Goal: Entertainment & Leisure: Browse casually

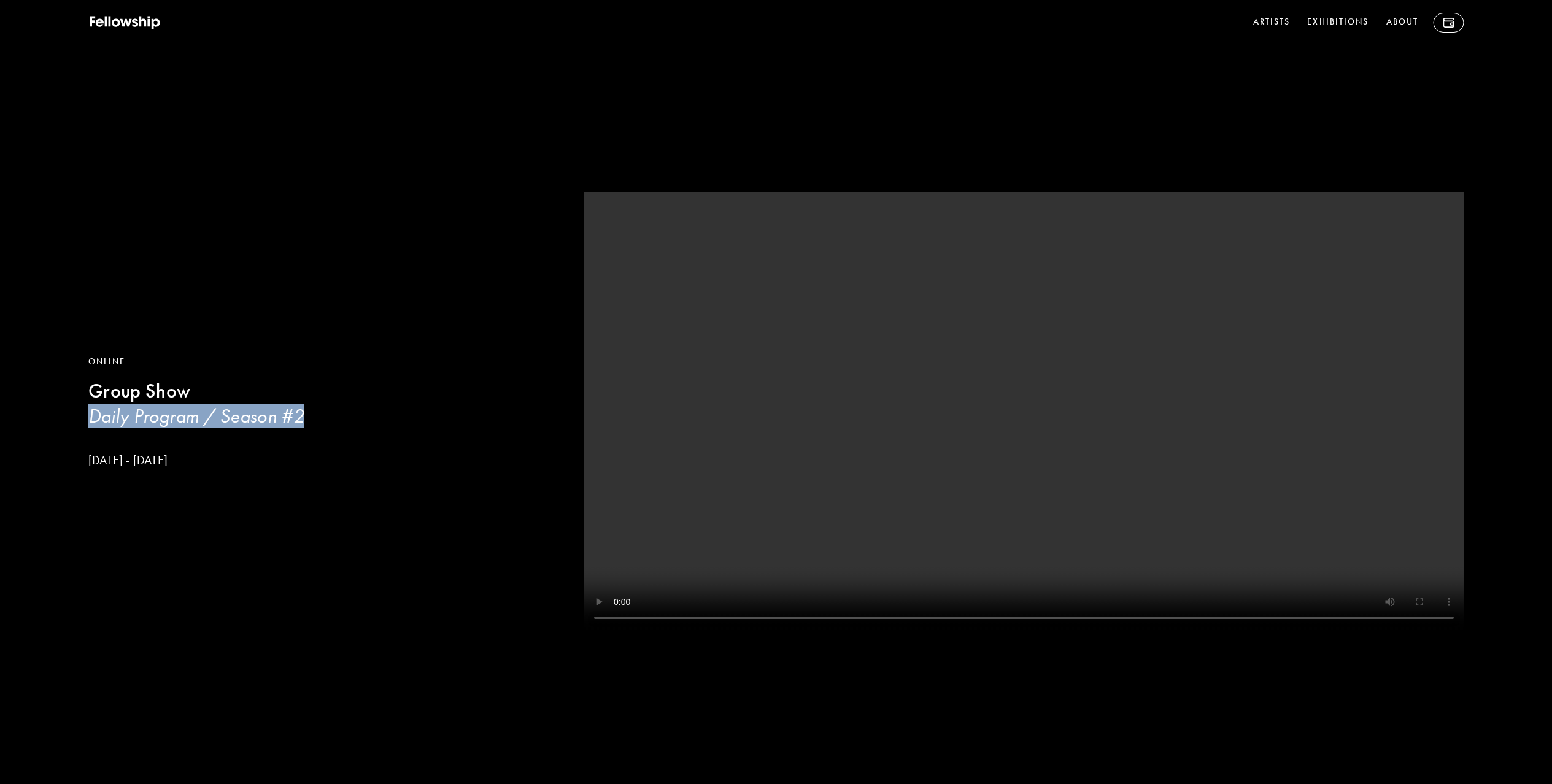
click at [205, 425] on h3 "Daily Program / Season #2" at bounding box center [321, 416] width 465 height 24
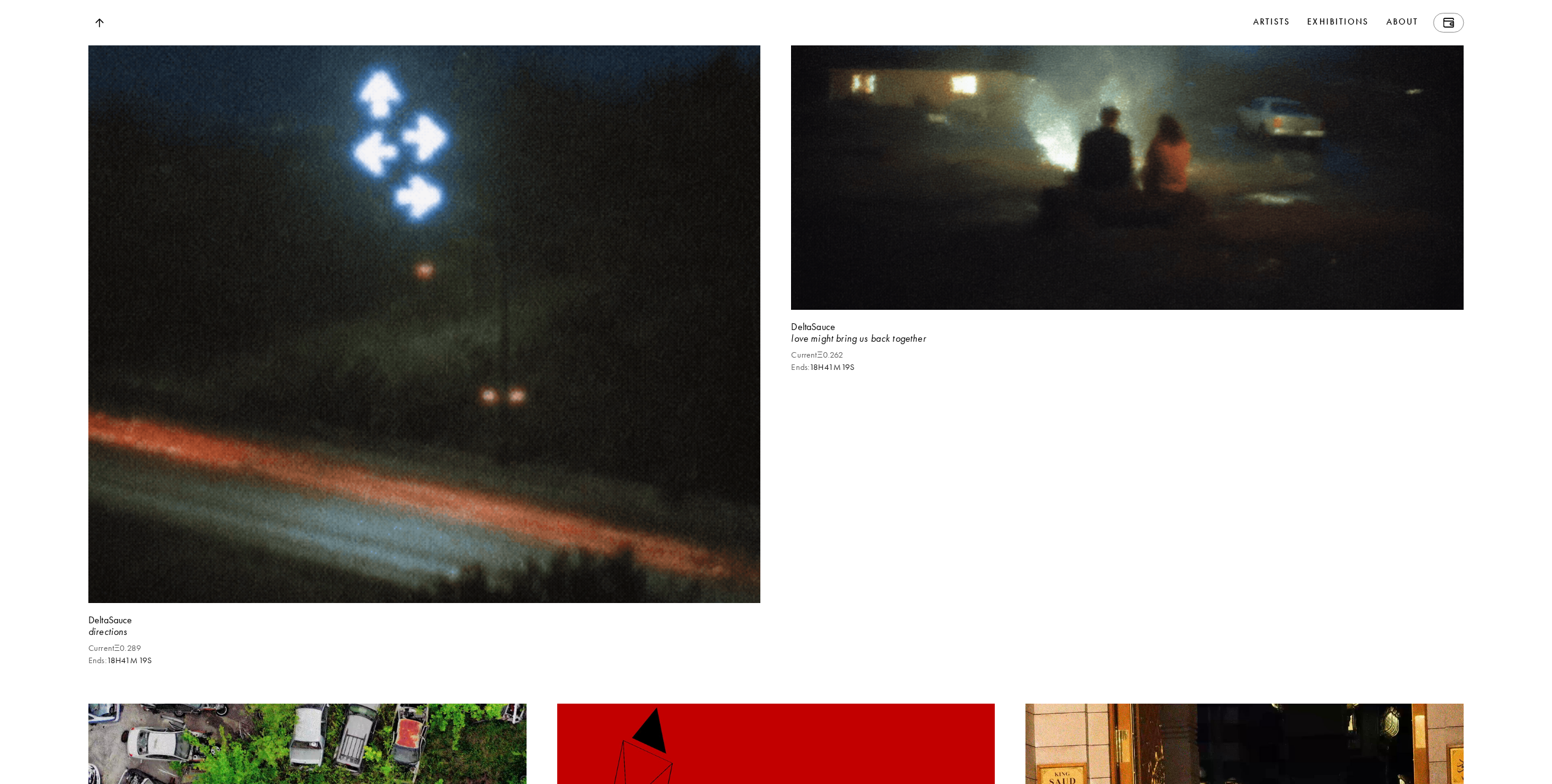
scroll to position [2510, 0]
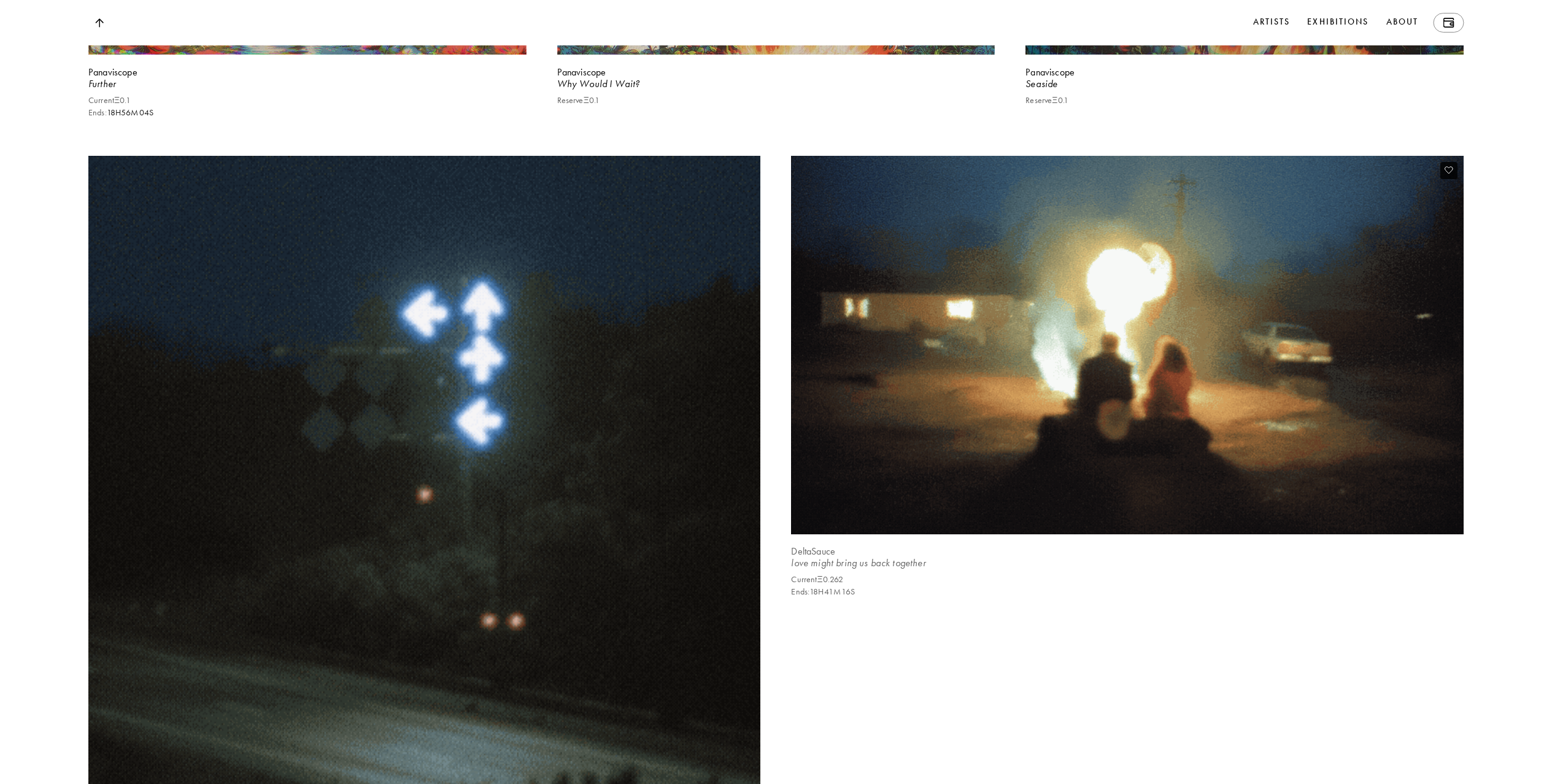
click at [995, 350] on img at bounding box center [1127, 344] width 692 height 390
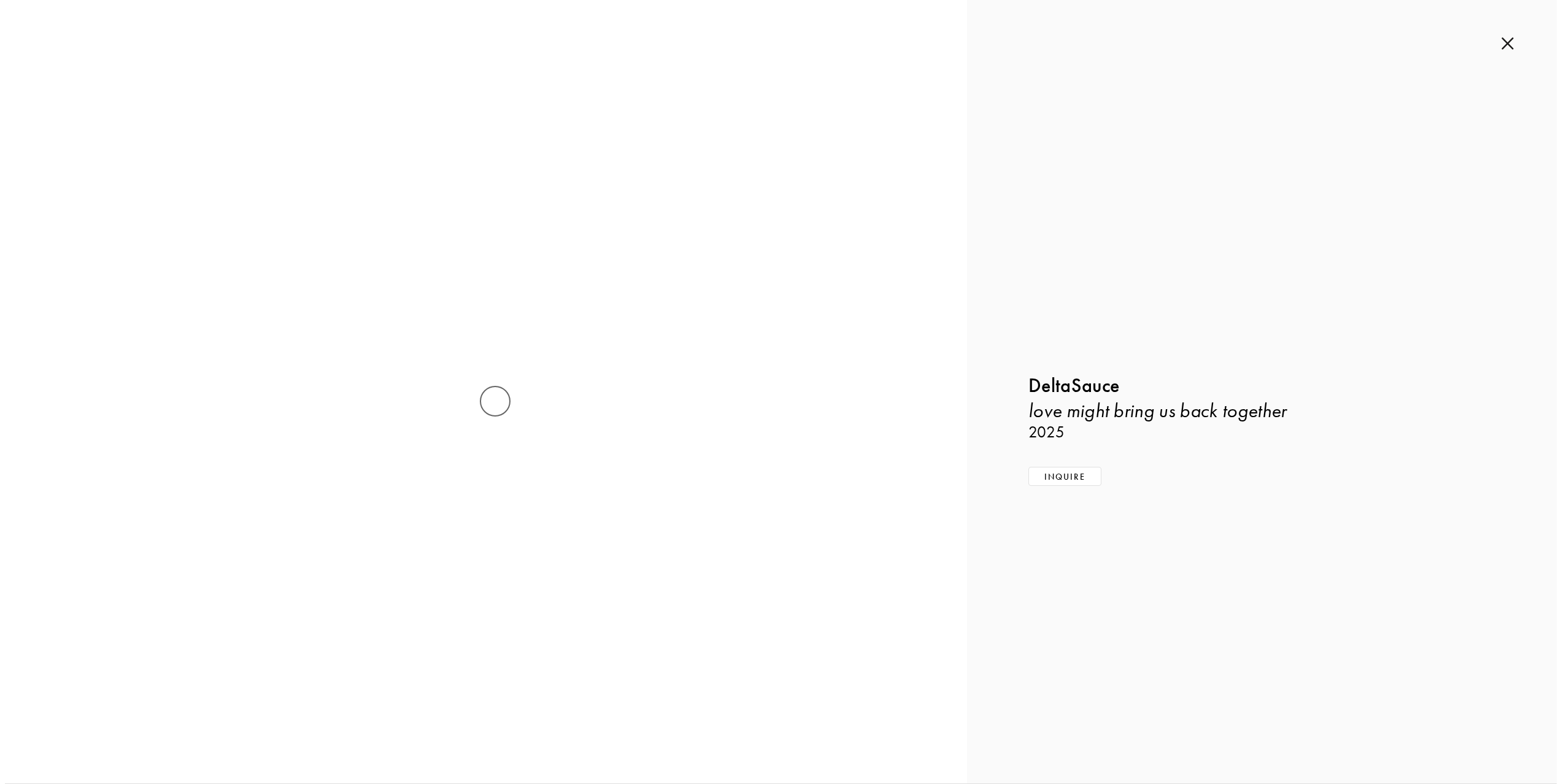
scroll to position [2515, 0]
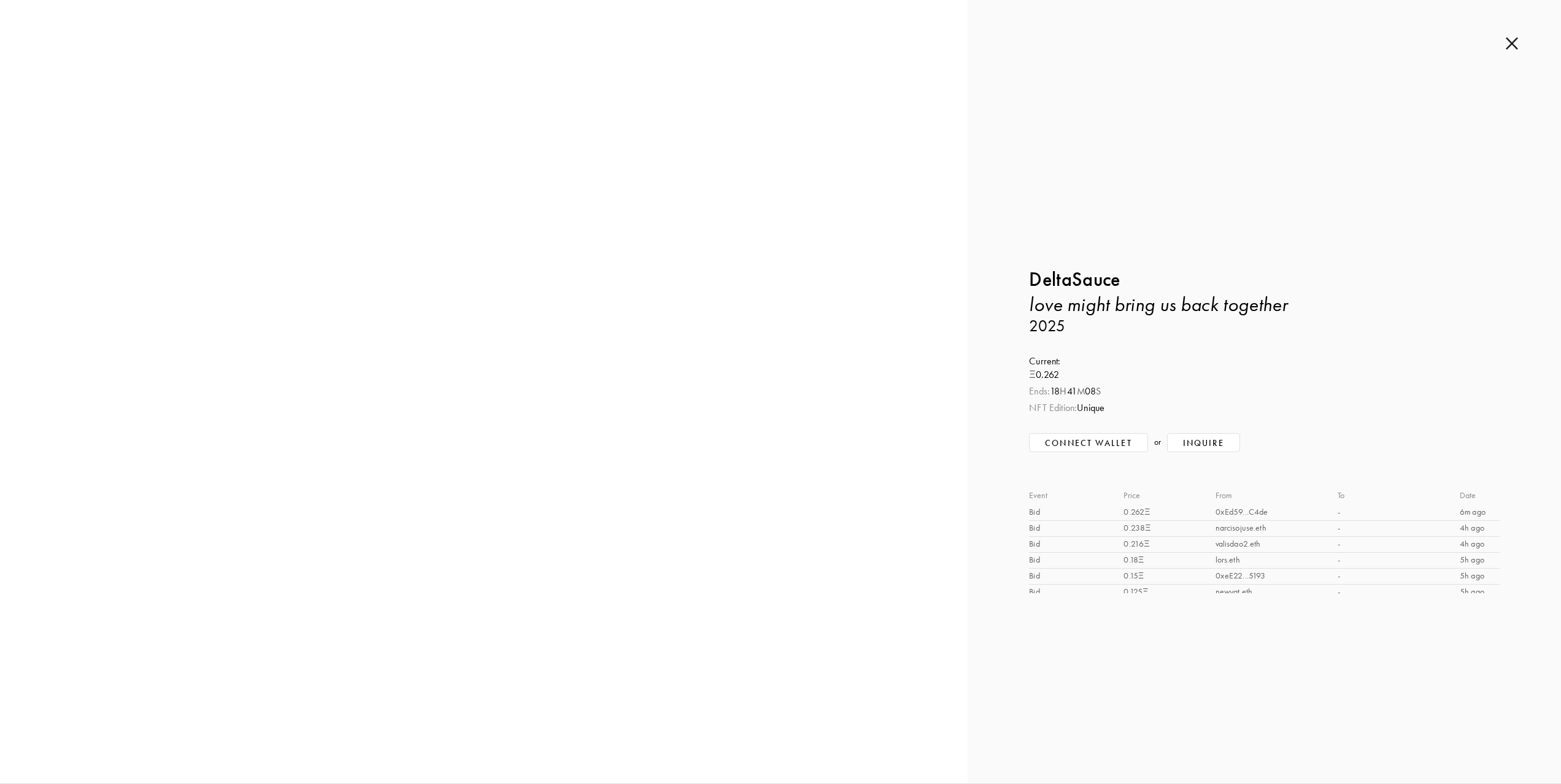
click at [1514, 29] on div "Inquire about love might bring us back together by DeltaSauce Submit Inquiry Ba…" at bounding box center [1265, 392] width 594 height 783
click at [1513, 39] on img at bounding box center [1512, 43] width 12 height 14
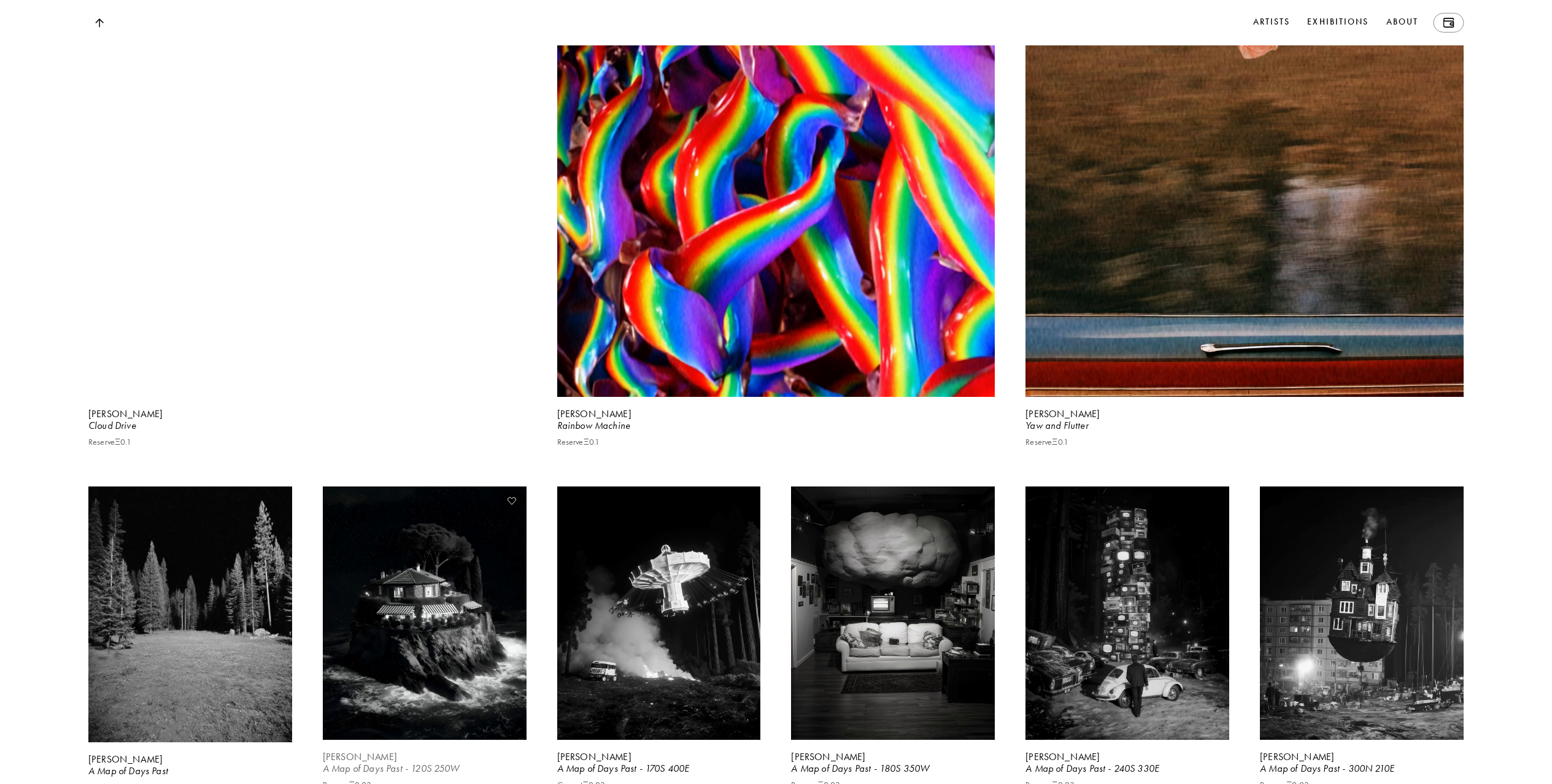
scroll to position [5153, 0]
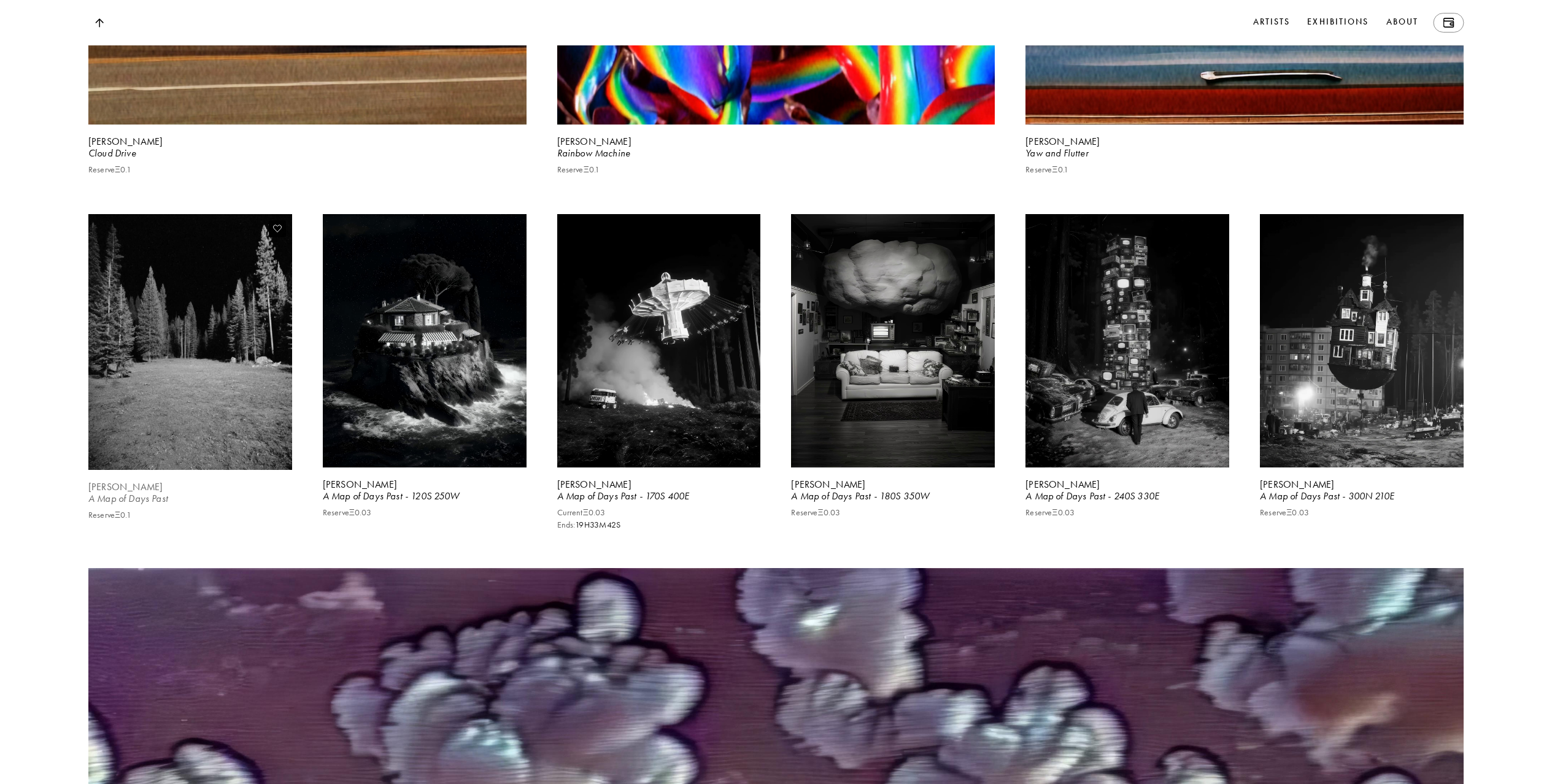
click at [261, 405] on video at bounding box center [191, 342] width 210 height 263
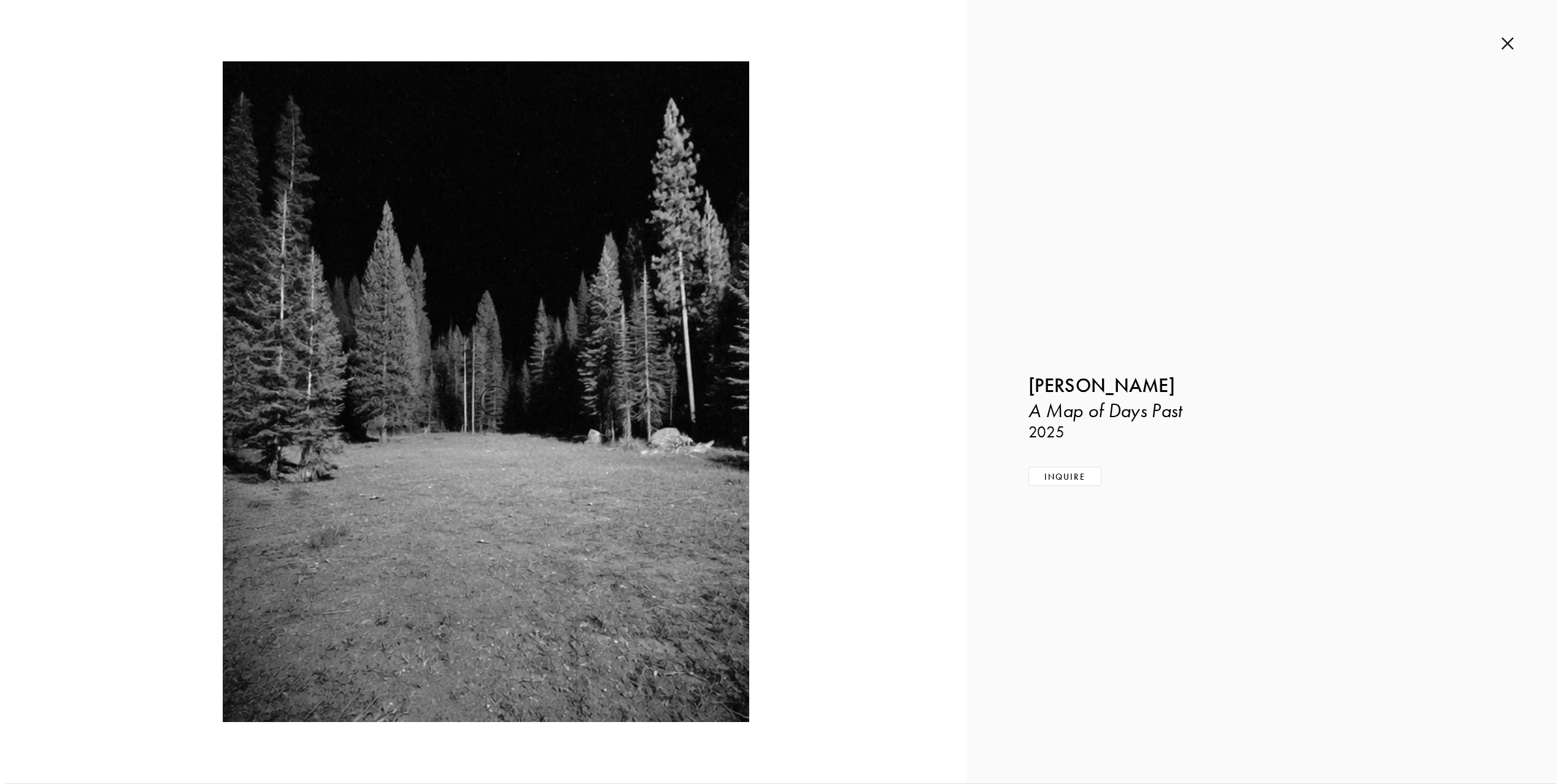
scroll to position [5173, 0]
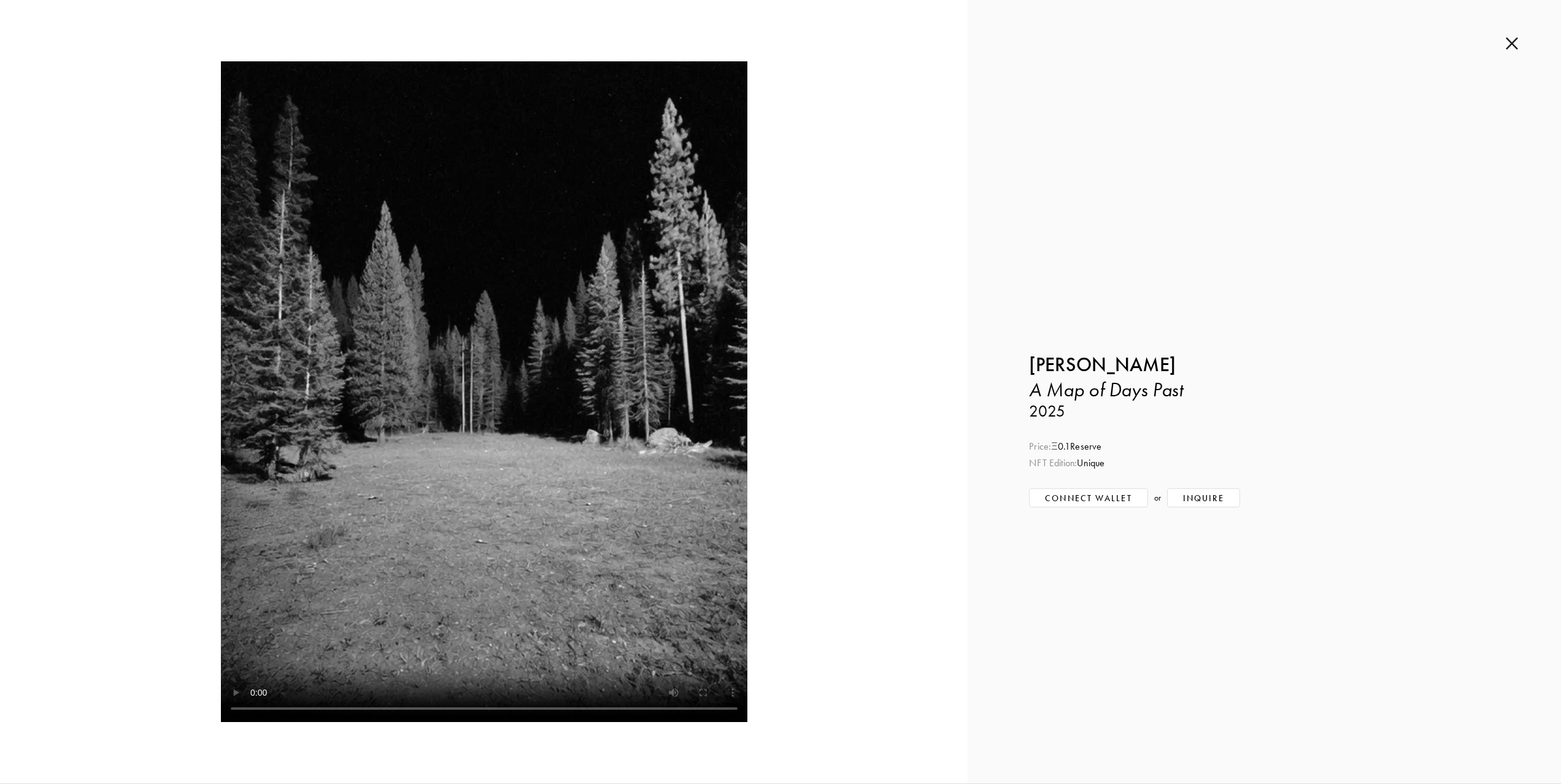
click at [889, 656] on div at bounding box center [484, 392] width 845 height 661
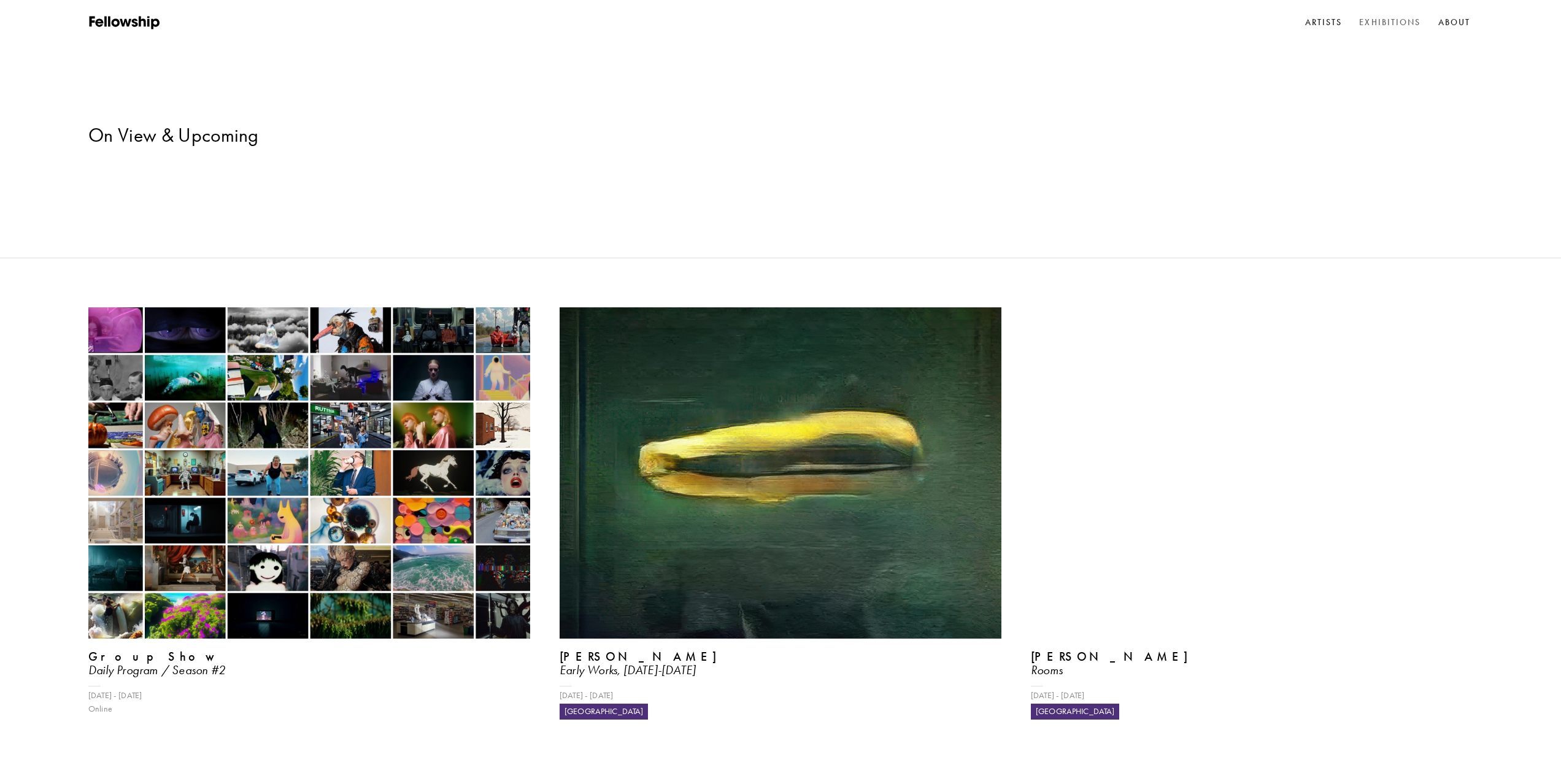
click at [1031, 662] on div "Group Show Daily Program / Season #[DATE] - [DATE] Online [PERSON_NAME] Early W…" at bounding box center [780, 794] width 1561 height 973
click at [531, 308] on div "Group Show Daily Program / Season #[DATE] - [DATE] Online [PERSON_NAME] Early W…" at bounding box center [780, 794] width 1561 height 973
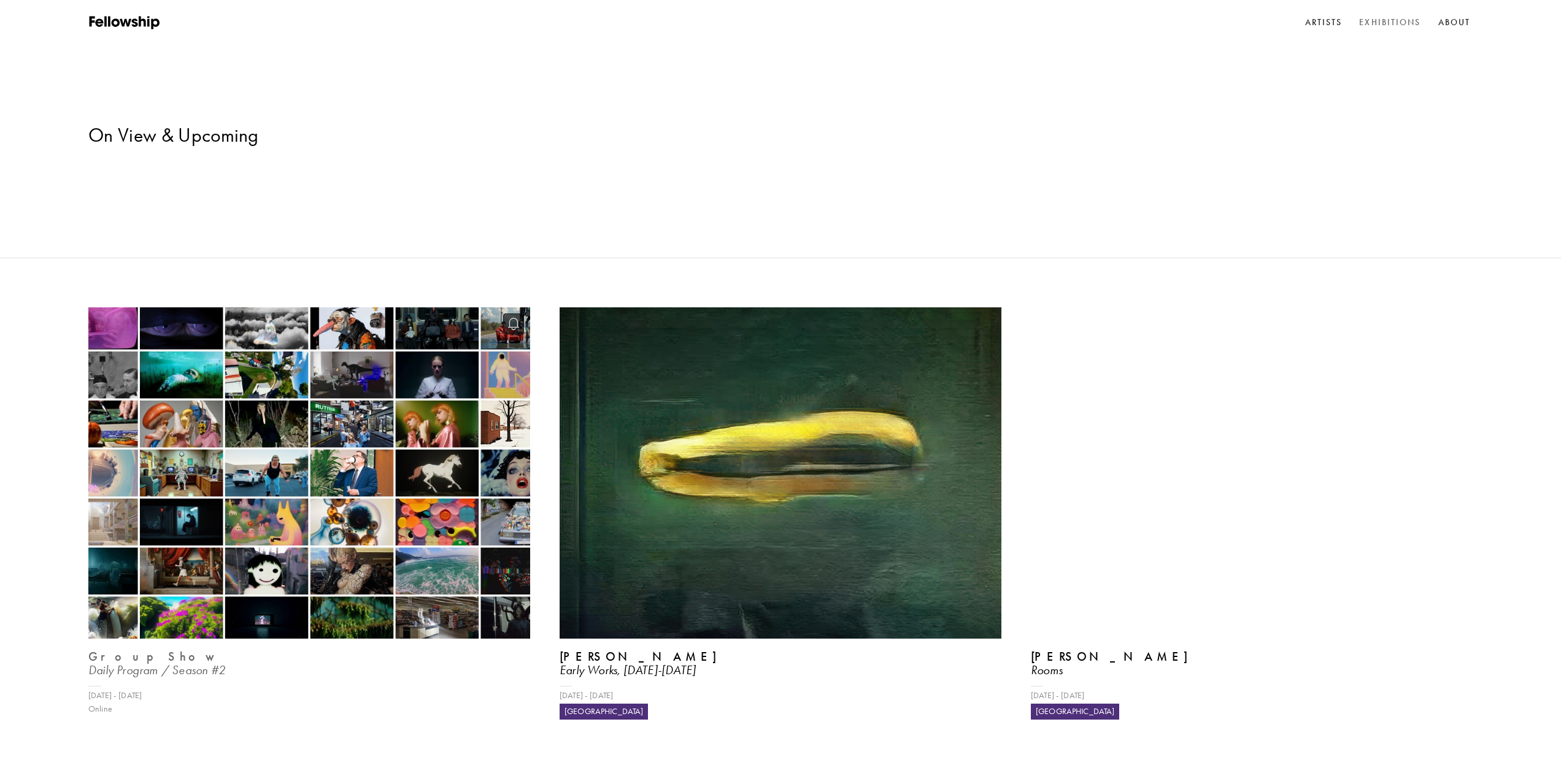
click at [511, 308] on img at bounding box center [309, 473] width 455 height 341
